Goal: Task Accomplishment & Management: Complete application form

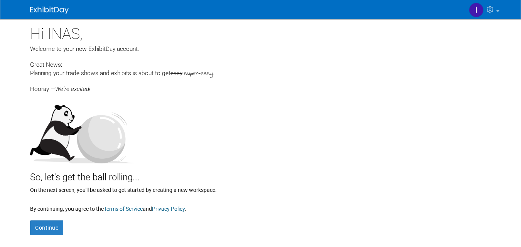
scroll to position [71, 0]
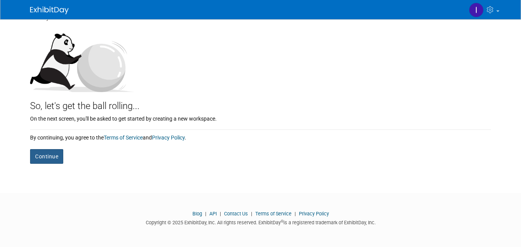
click at [47, 155] on button "Continue" at bounding box center [46, 156] width 33 height 15
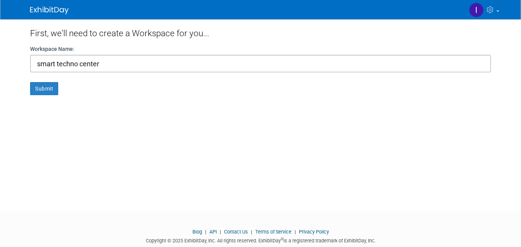
type input "smart techno center"
click at [42, 93] on button "Submit" at bounding box center [44, 88] width 28 height 13
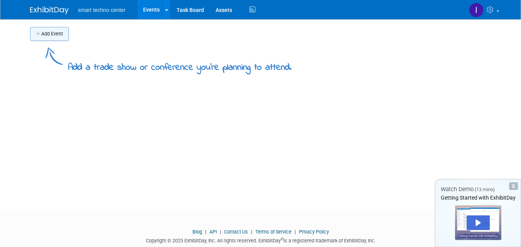
click at [53, 37] on button "Add Event" at bounding box center [49, 34] width 39 height 14
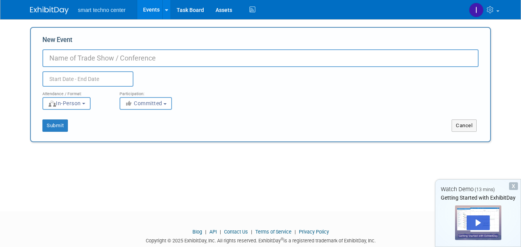
click at [71, 62] on input "New Event" at bounding box center [260, 58] width 436 height 18
type input "buildup"
click at [74, 79] on input "text" at bounding box center [87, 78] width 91 height 15
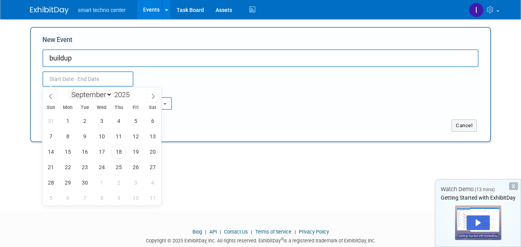
click at [109, 96] on select "January February March April May June July August September October November De…" at bounding box center [90, 95] width 44 height 10
select select "9"
click at [68, 90] on select "January February March April May June July August September October November De…" at bounding box center [90, 95] width 44 height 10
click at [134, 135] on span "10" at bounding box center [135, 136] width 15 height 15
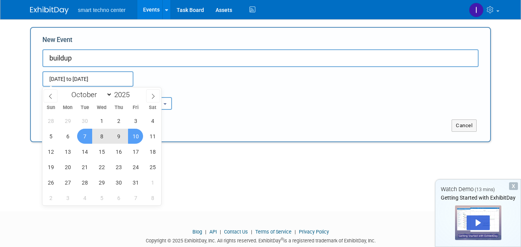
click at [83, 138] on span "7" at bounding box center [84, 136] width 15 height 15
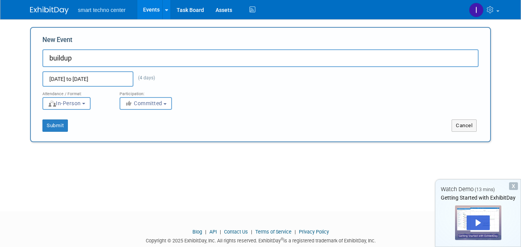
click at [95, 81] on input "Oct 7, 2025 to Oct 10, 2025" at bounding box center [87, 78] width 91 height 15
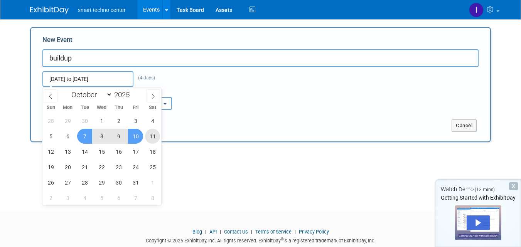
click at [149, 137] on span "11" at bounding box center [152, 136] width 15 height 15
click at [81, 141] on span "7" at bounding box center [84, 136] width 15 height 15
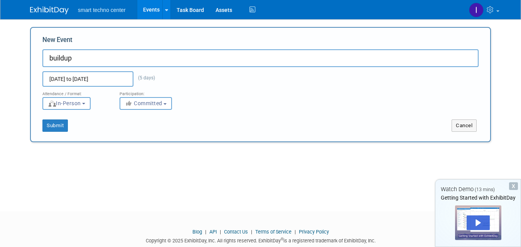
click at [110, 78] on input "[DATE] to [DATE]" at bounding box center [87, 78] width 91 height 15
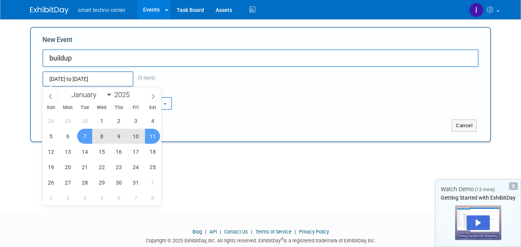
click at [138, 137] on span "10" at bounding box center [135, 136] width 15 height 15
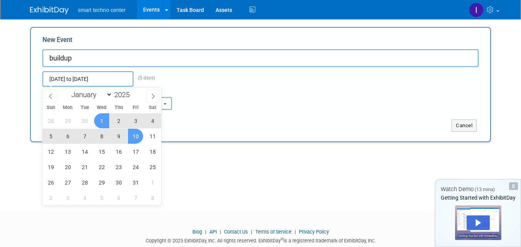
click at [117, 77] on input "Oct 10, 2025 to Oct 10, 2025" at bounding box center [87, 78] width 91 height 15
click at [116, 78] on input "Oct 10, 2025 to Oct 10, 2025" at bounding box center [87, 78] width 91 height 15
click at [118, 78] on input "Oct 10, 2025 to Oct 10, 2025" at bounding box center [87, 78] width 91 height 15
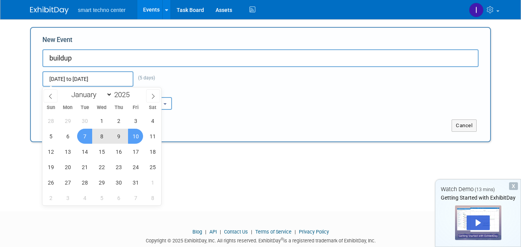
click at [82, 135] on span "7" at bounding box center [84, 136] width 15 height 15
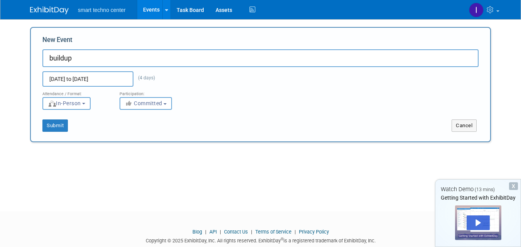
click at [99, 79] on input "Oct 7, 2025 to Oct 10, 2025" at bounding box center [87, 78] width 91 height 15
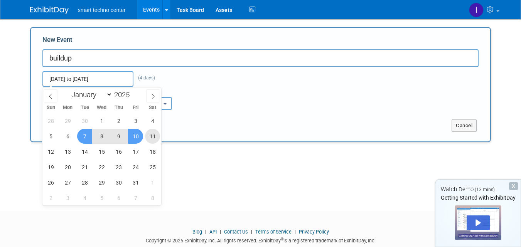
click at [151, 138] on span "11" at bounding box center [152, 136] width 15 height 15
click at [84, 135] on span "7" at bounding box center [84, 136] width 15 height 15
type input "[DATE] to [DATE]"
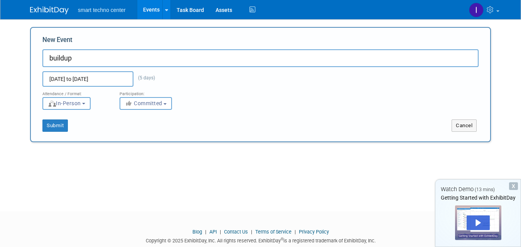
click at [85, 104] on button "In-Person" at bounding box center [66, 103] width 48 height 13
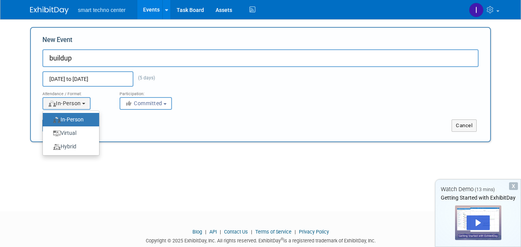
click at [82, 123] on label "In-Person" at bounding box center [69, 120] width 45 height 10
click at [50, 122] on input "In-Person" at bounding box center [47, 119] width 5 height 5
click at [167, 102] on button "Committed" at bounding box center [146, 103] width 52 height 13
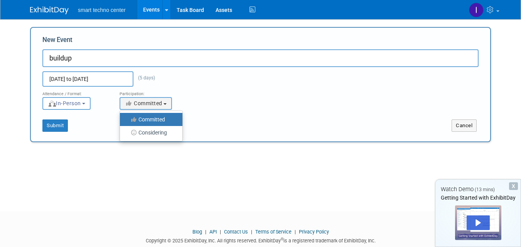
click at [162, 118] on label "Committed" at bounding box center [149, 120] width 51 height 10
click at [127, 118] on input "Committed" at bounding box center [124, 119] width 5 height 5
click at [49, 128] on button "Submit" at bounding box center [54, 126] width 25 height 12
type input "buildup"
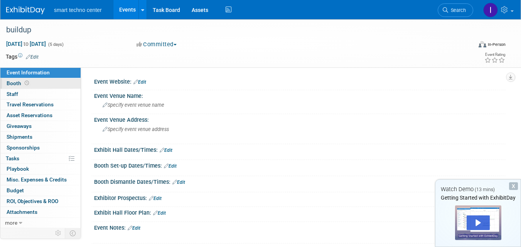
click at [22, 82] on span "Booth" at bounding box center [19, 83] width 24 height 6
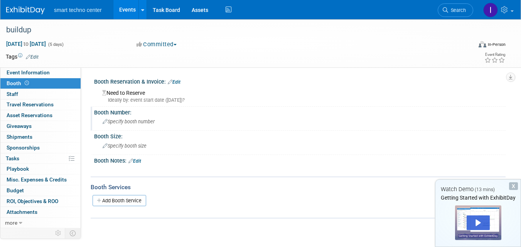
click at [116, 123] on span "Specify booth number" at bounding box center [129, 122] width 52 height 6
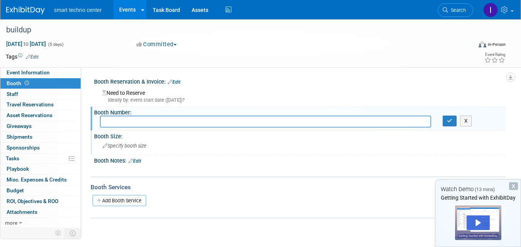
click at [125, 145] on span "Specify booth size" at bounding box center [125, 146] width 44 height 6
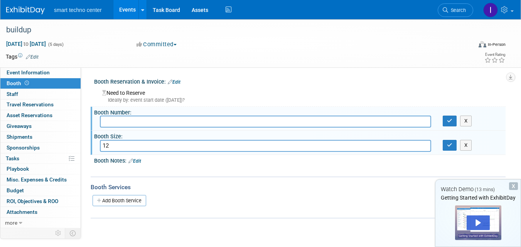
type input "1"
type input "3*4 m"
click at [136, 163] on link "Edit" at bounding box center [134, 160] width 13 height 5
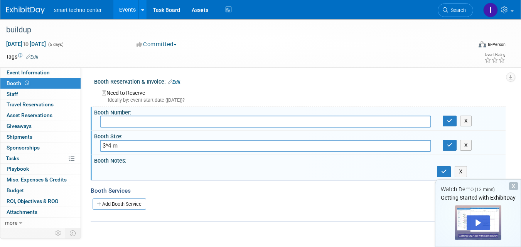
click at [117, 175] on div "X" at bounding box center [299, 171] width 411 height 14
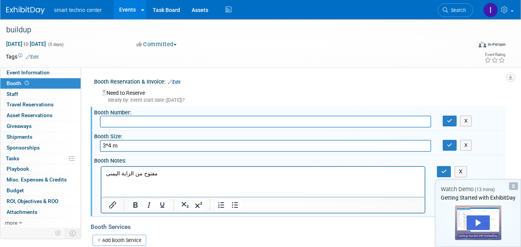
click at [164, 125] on input "text" at bounding box center [265, 122] width 331 height 12
click at [113, 120] on input "text" at bounding box center [265, 122] width 331 height 12
type input "8"
type input "ل"
type input "b10a"
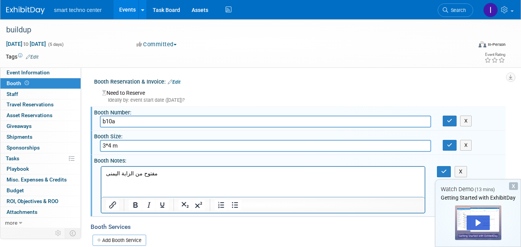
click at [133, 145] on input "3*4 m" at bounding box center [265, 146] width 331 height 12
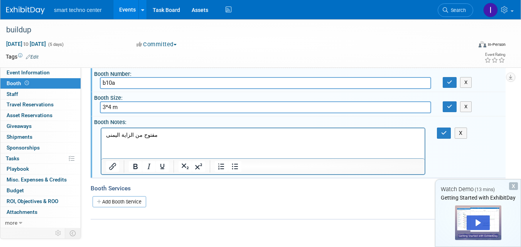
scroll to position [77, 0]
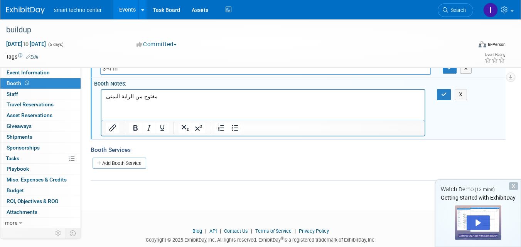
click at [106, 98] on p "مفتوح من الزاية اليمنى" at bounding box center [263, 97] width 314 height 8
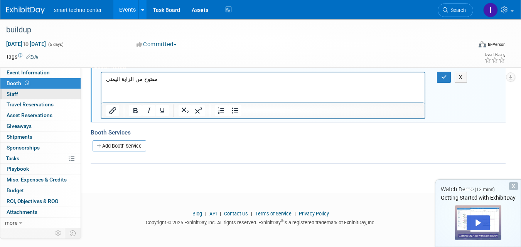
click at [35, 95] on link "0 Staff 0" at bounding box center [40, 94] width 80 height 10
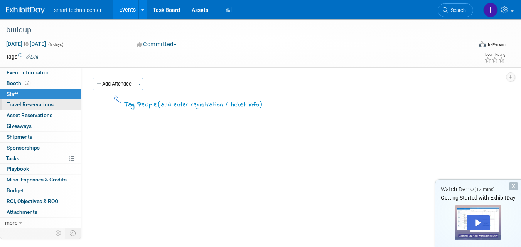
click at [46, 103] on span "Travel Reservations 0" at bounding box center [30, 104] width 47 height 6
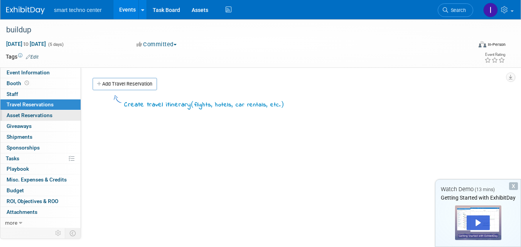
click at [52, 118] on span "Asset Reservations 0" at bounding box center [30, 115] width 46 height 6
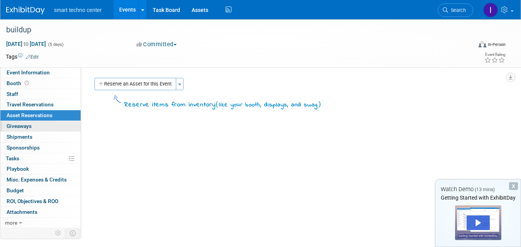
click at [49, 126] on link "0 Giveaways 0" at bounding box center [40, 126] width 80 height 10
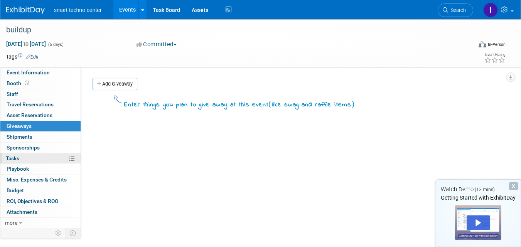
click at [25, 153] on link "0% Tasks 0%" at bounding box center [40, 158] width 80 height 10
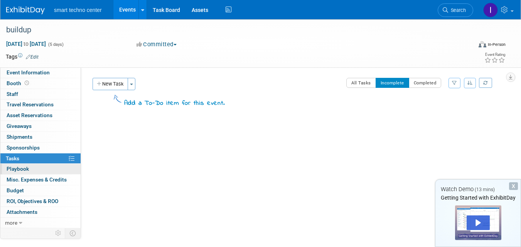
click at [30, 164] on link "0 Playbook 0" at bounding box center [40, 169] width 80 height 10
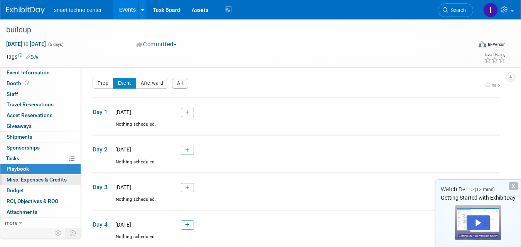
click at [29, 175] on link "0 Misc. Expenses & Credits 0" at bounding box center [40, 180] width 80 height 10
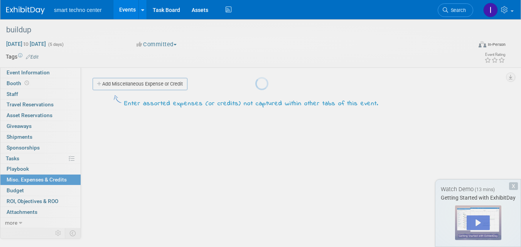
click at [32, 190] on body "smart techno center Events Add Event Bulk Upload Events Shareable Event Boards …" at bounding box center [260, 123] width 521 height 247
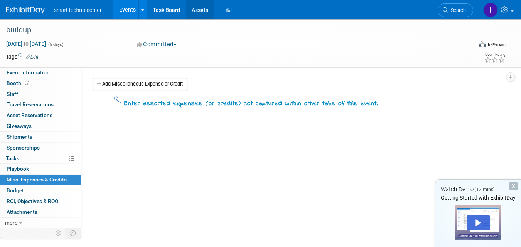
click at [203, 9] on link "Assets" at bounding box center [200, 9] width 28 height 19
